Goal: Find specific page/section: Find specific page/section

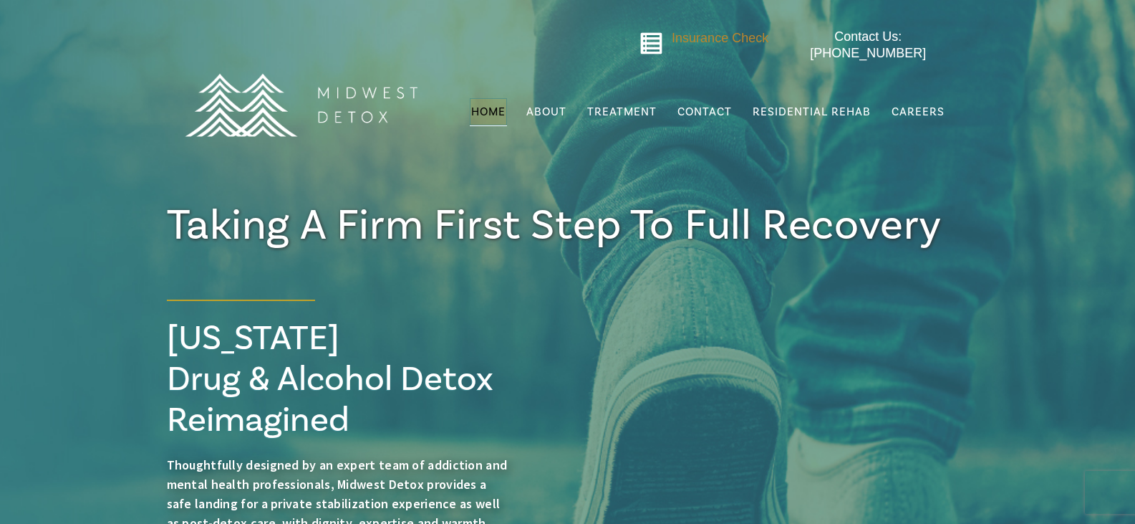
click at [680, 38] on span "Insurance Check" at bounding box center [720, 38] width 97 height 14
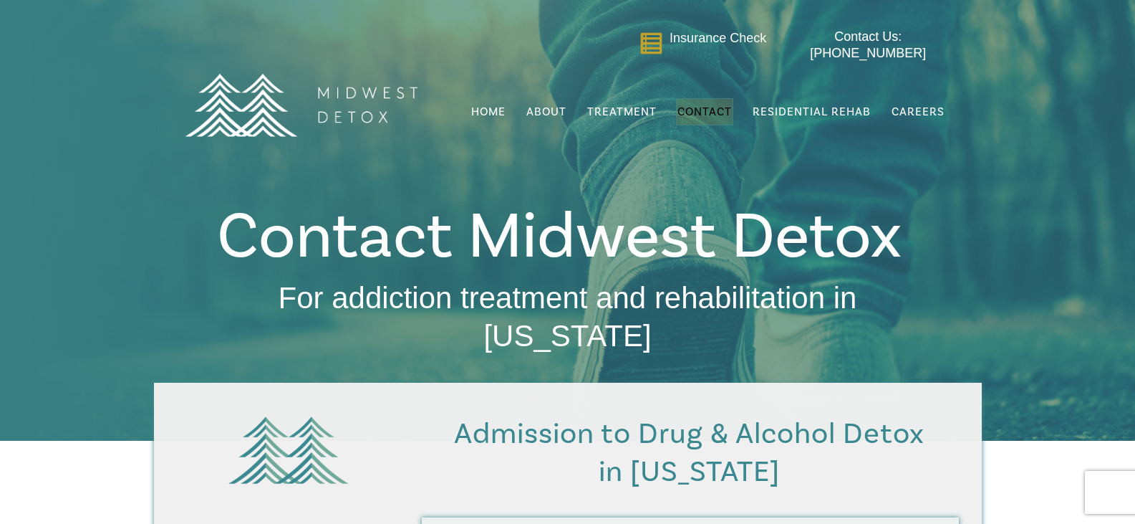
click at [650, 40] on icon "Go to midwestdetox.com/message-form-page/" at bounding box center [652, 44] width 24 height 24
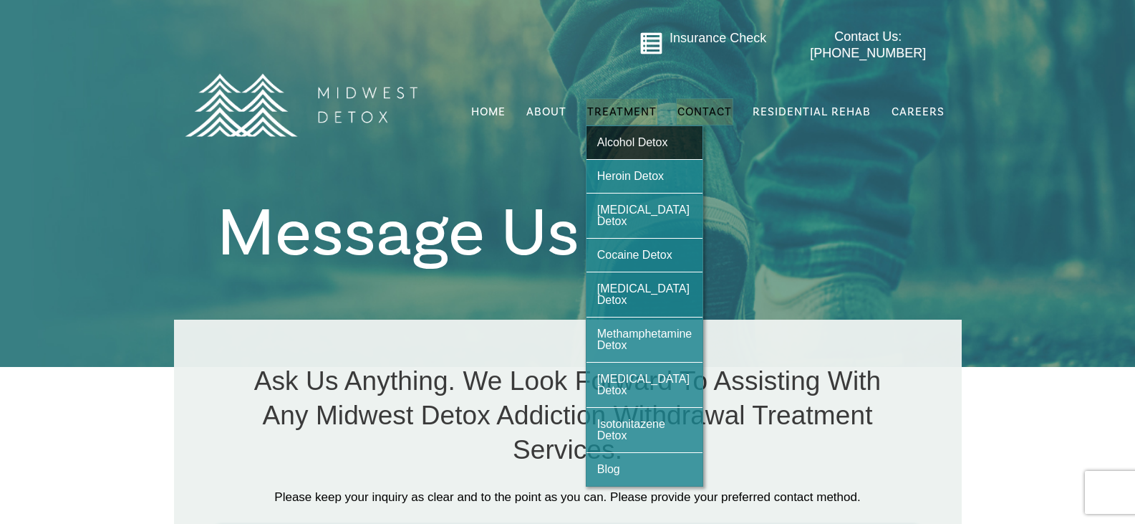
click at [632, 136] on span "Alcohol Detox" at bounding box center [632, 142] width 71 height 12
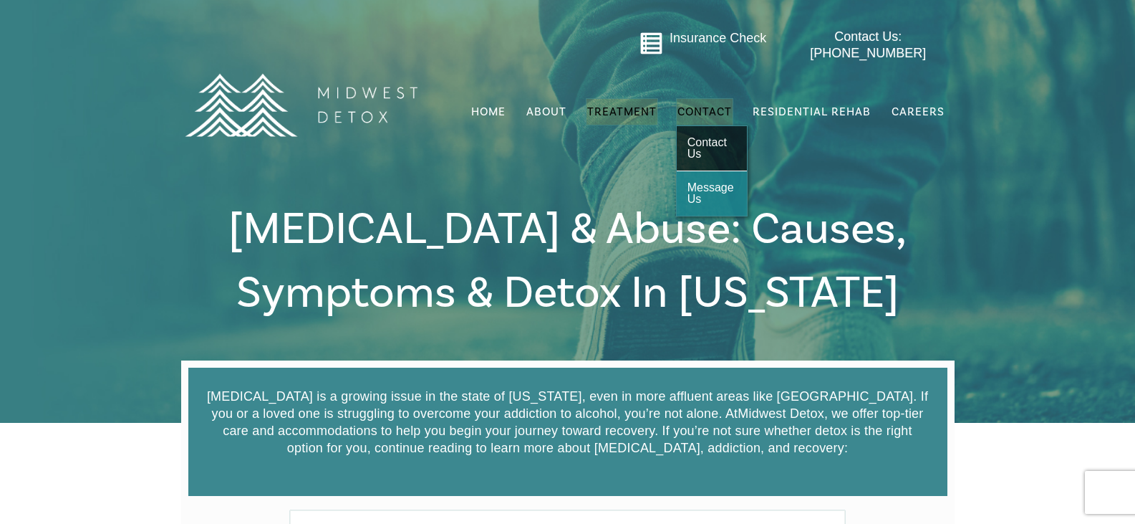
click at [697, 136] on span "Contact Us" at bounding box center [707, 148] width 39 height 24
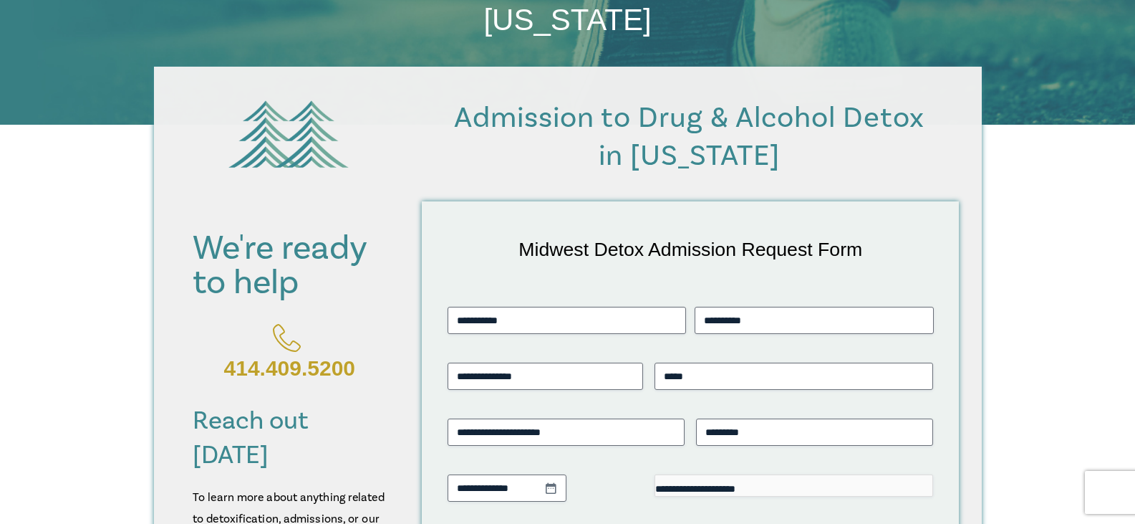
scroll to position [358, 0]
